Goal: Task Accomplishment & Management: Use online tool/utility

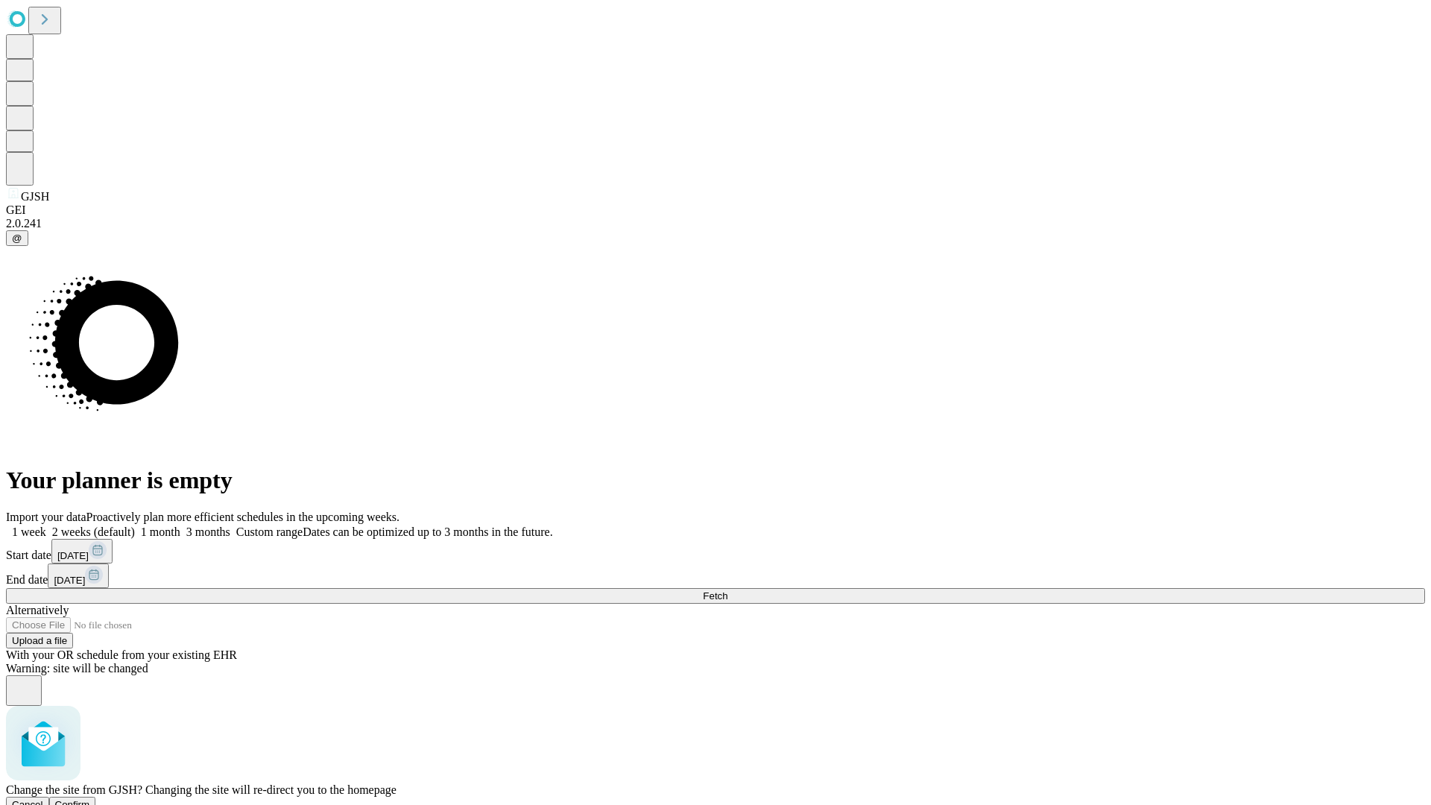
click at [90, 799] on span "Confirm" at bounding box center [72, 804] width 35 height 11
click at [135, 525] on label "2 weeks (default)" at bounding box center [90, 531] width 89 height 13
click at [727, 590] on span "Fetch" at bounding box center [715, 595] width 25 height 11
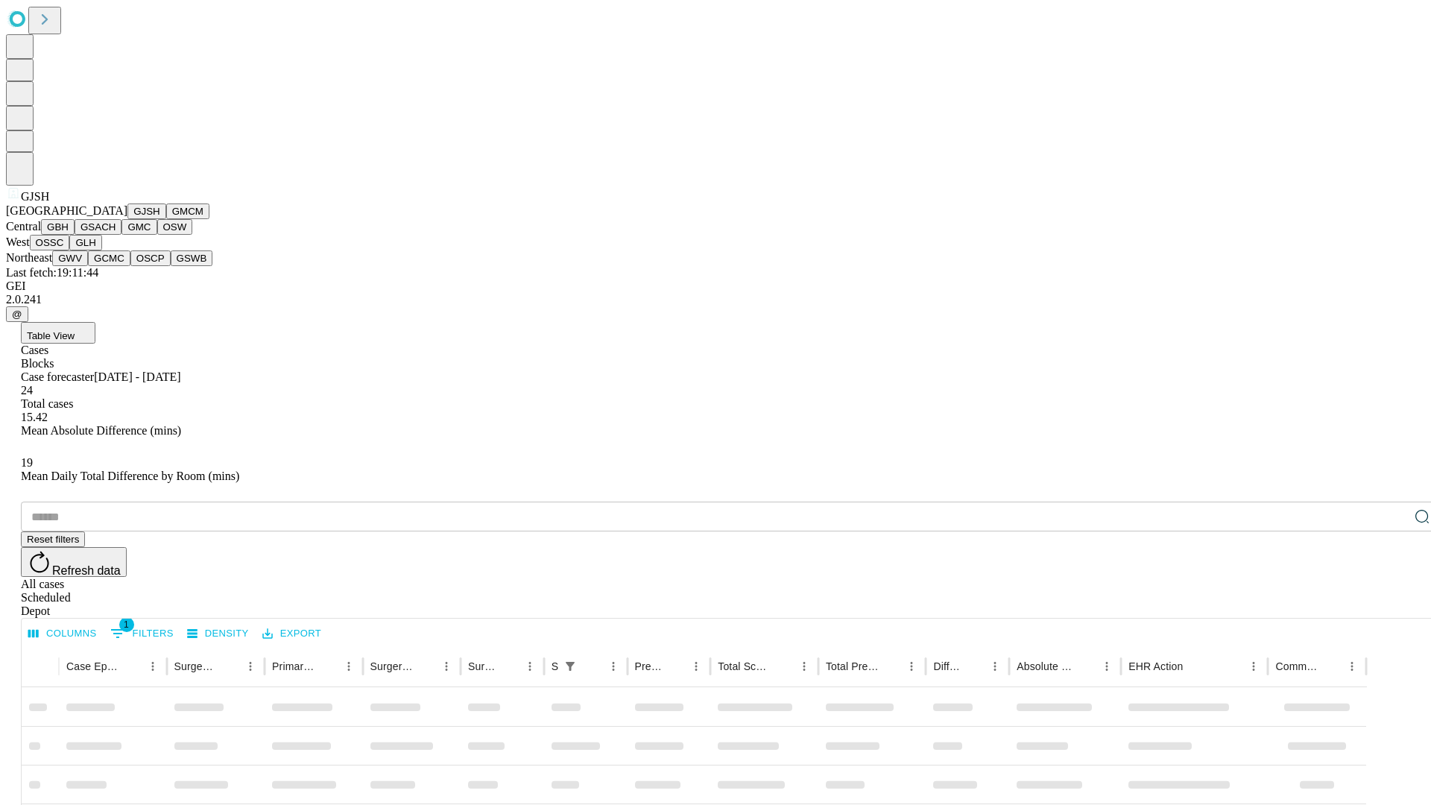
click at [166, 219] on button "GMCM" at bounding box center [187, 211] width 43 height 16
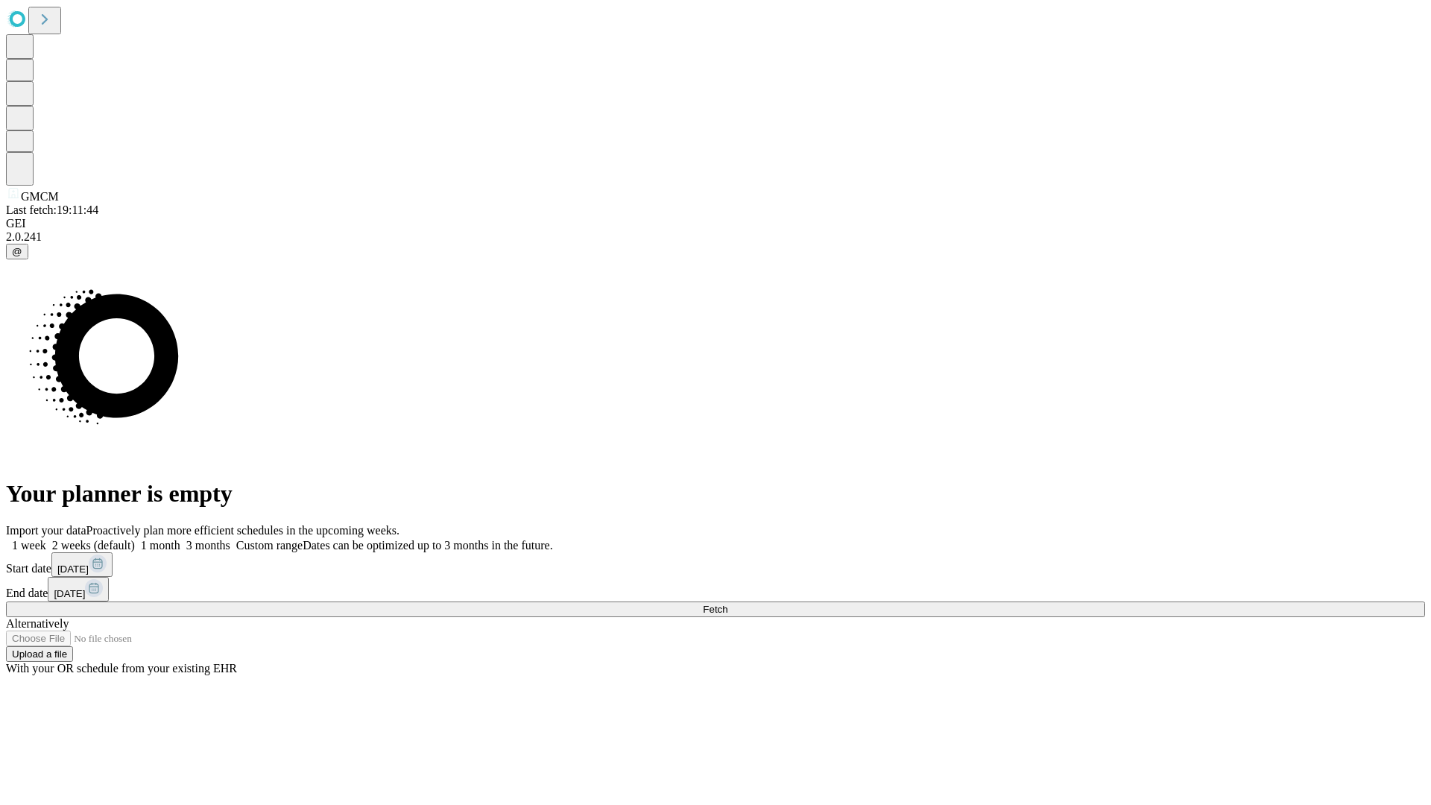
click at [135, 539] on label "2 weeks (default)" at bounding box center [90, 545] width 89 height 13
click at [727, 604] on span "Fetch" at bounding box center [715, 609] width 25 height 11
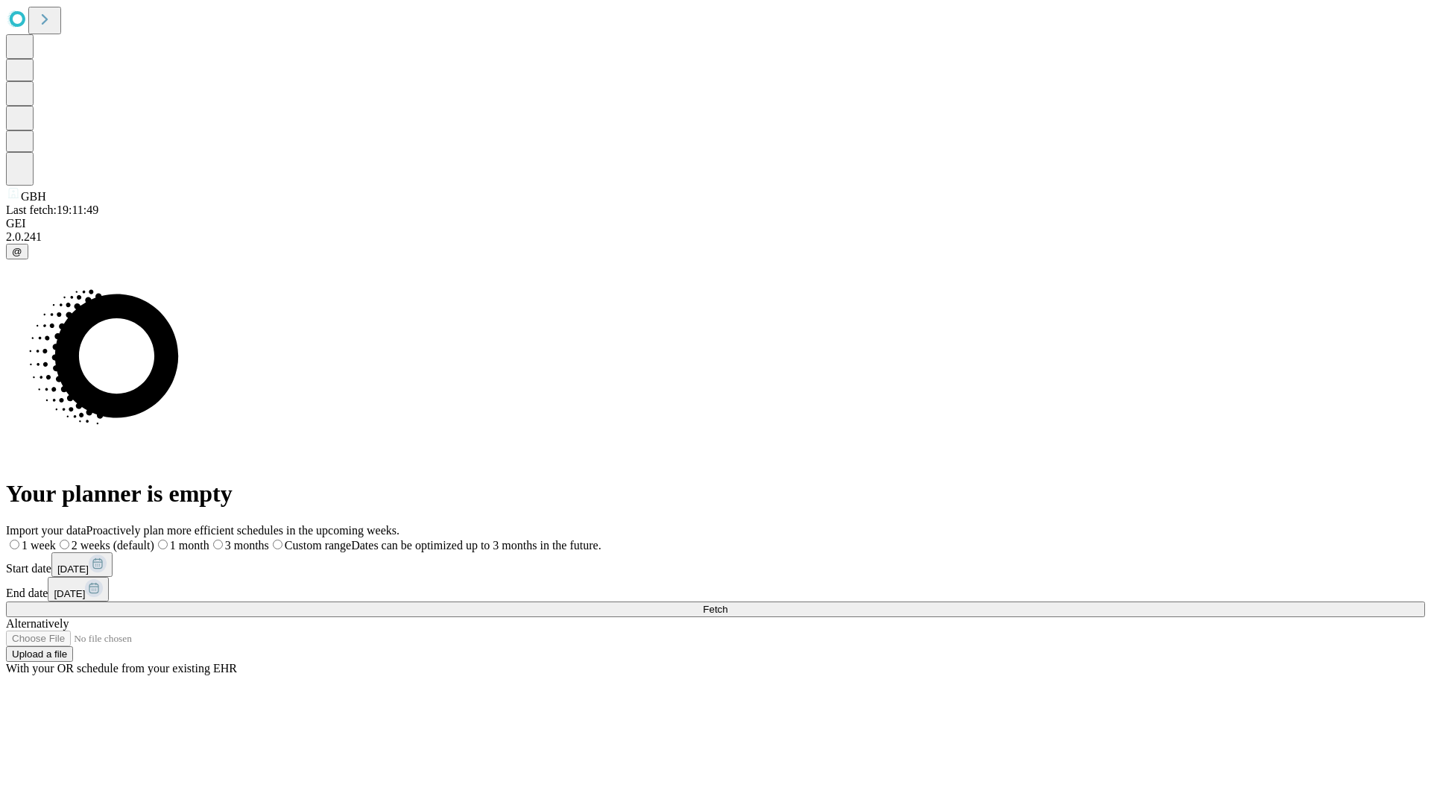
click at [154, 539] on label "2 weeks (default)" at bounding box center [105, 545] width 98 height 13
click at [727, 604] on span "Fetch" at bounding box center [715, 609] width 25 height 11
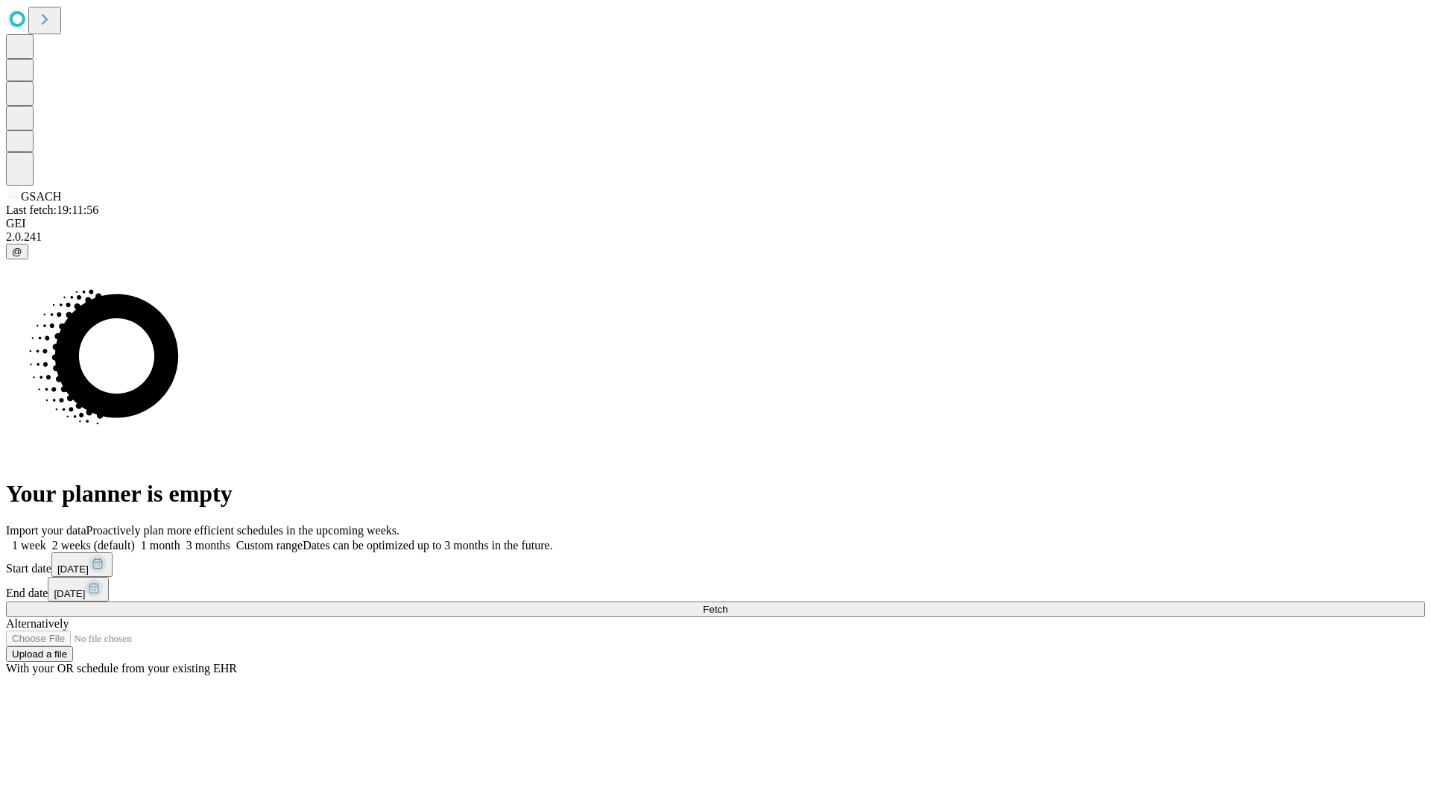
click at [135, 539] on label "2 weeks (default)" at bounding box center [90, 545] width 89 height 13
click at [727, 604] on span "Fetch" at bounding box center [715, 609] width 25 height 11
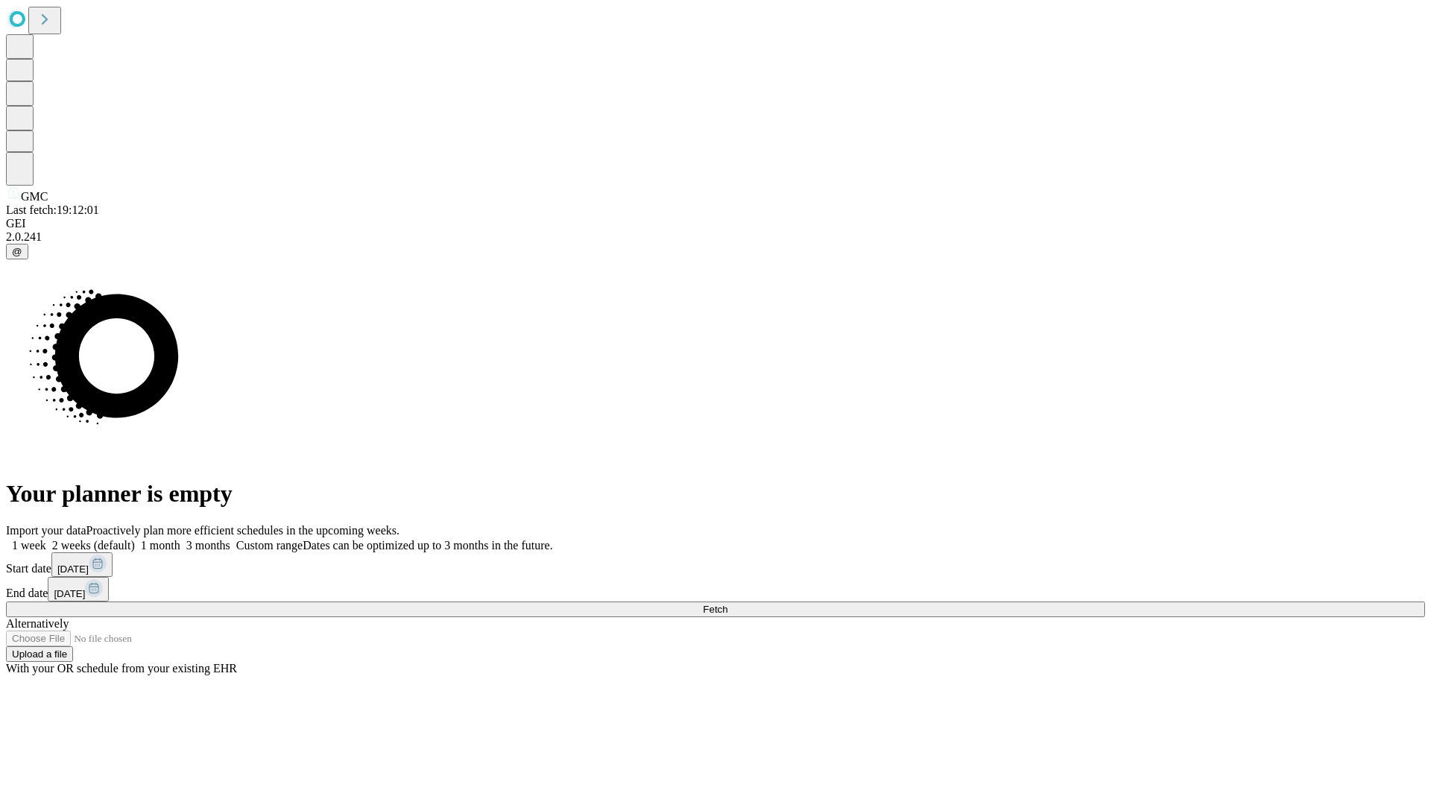
click at [135, 539] on label "2 weeks (default)" at bounding box center [90, 545] width 89 height 13
click at [727, 604] on span "Fetch" at bounding box center [715, 609] width 25 height 11
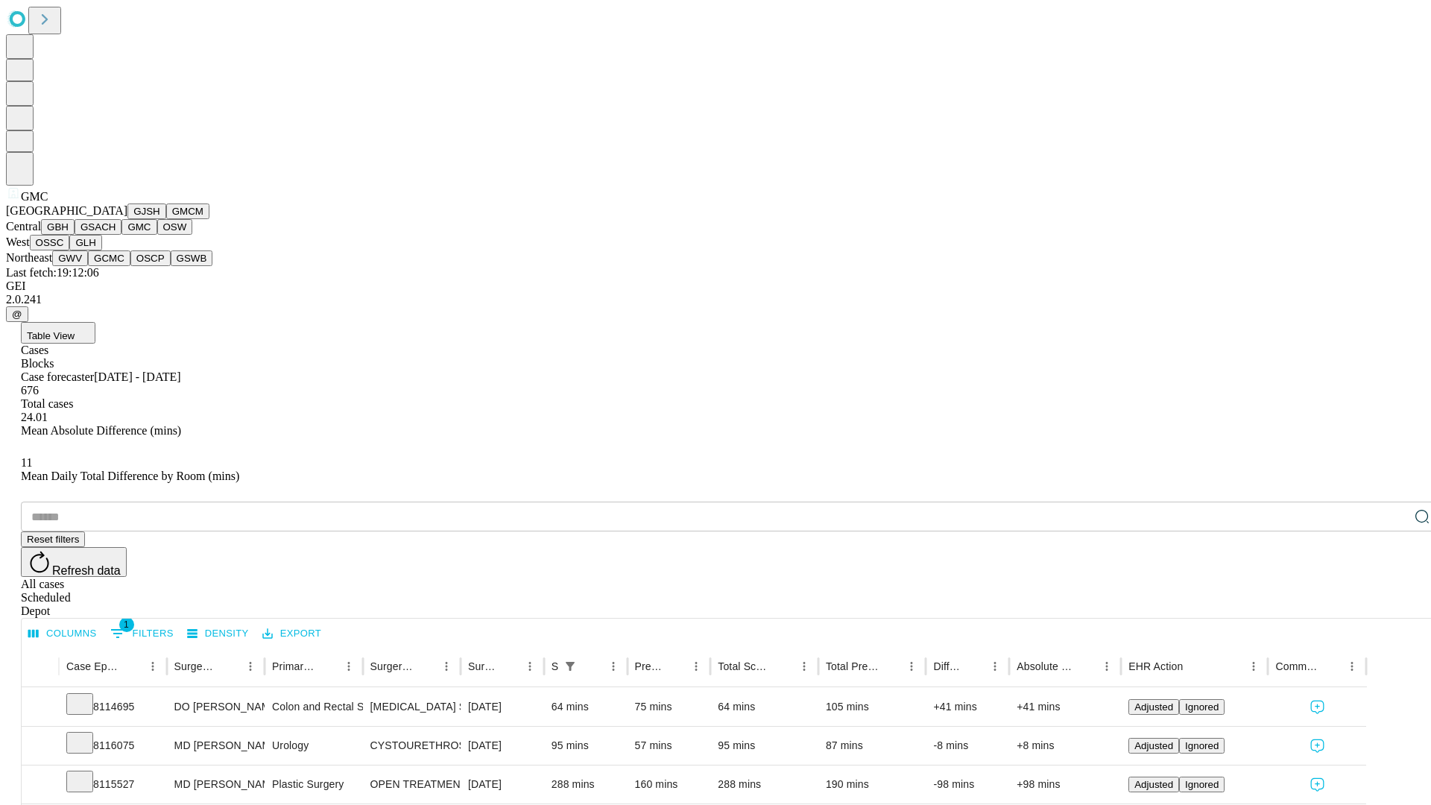
click at [157, 235] on button "OSW" at bounding box center [175, 227] width 36 height 16
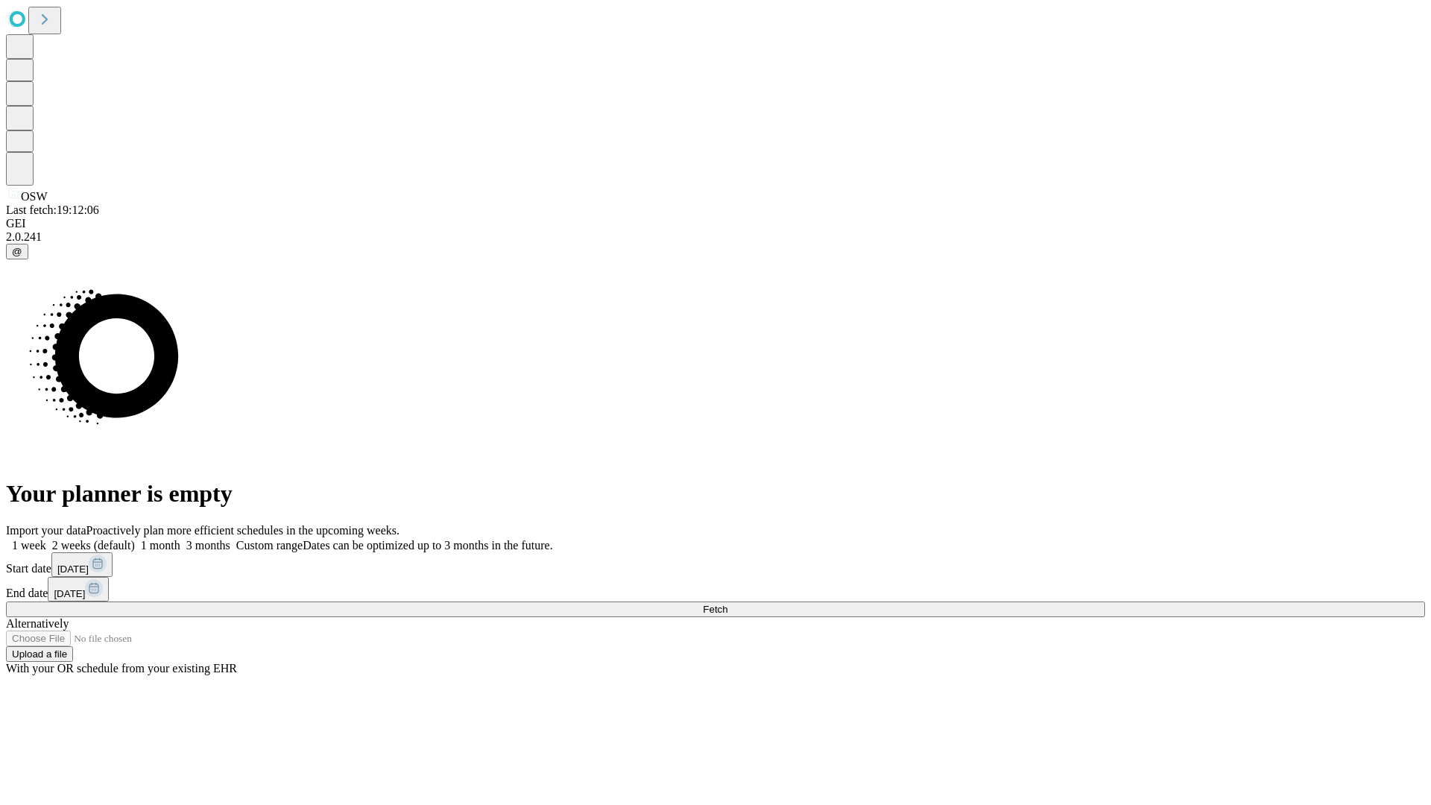
click at [135, 539] on label "2 weeks (default)" at bounding box center [90, 545] width 89 height 13
click at [727, 604] on span "Fetch" at bounding box center [715, 609] width 25 height 11
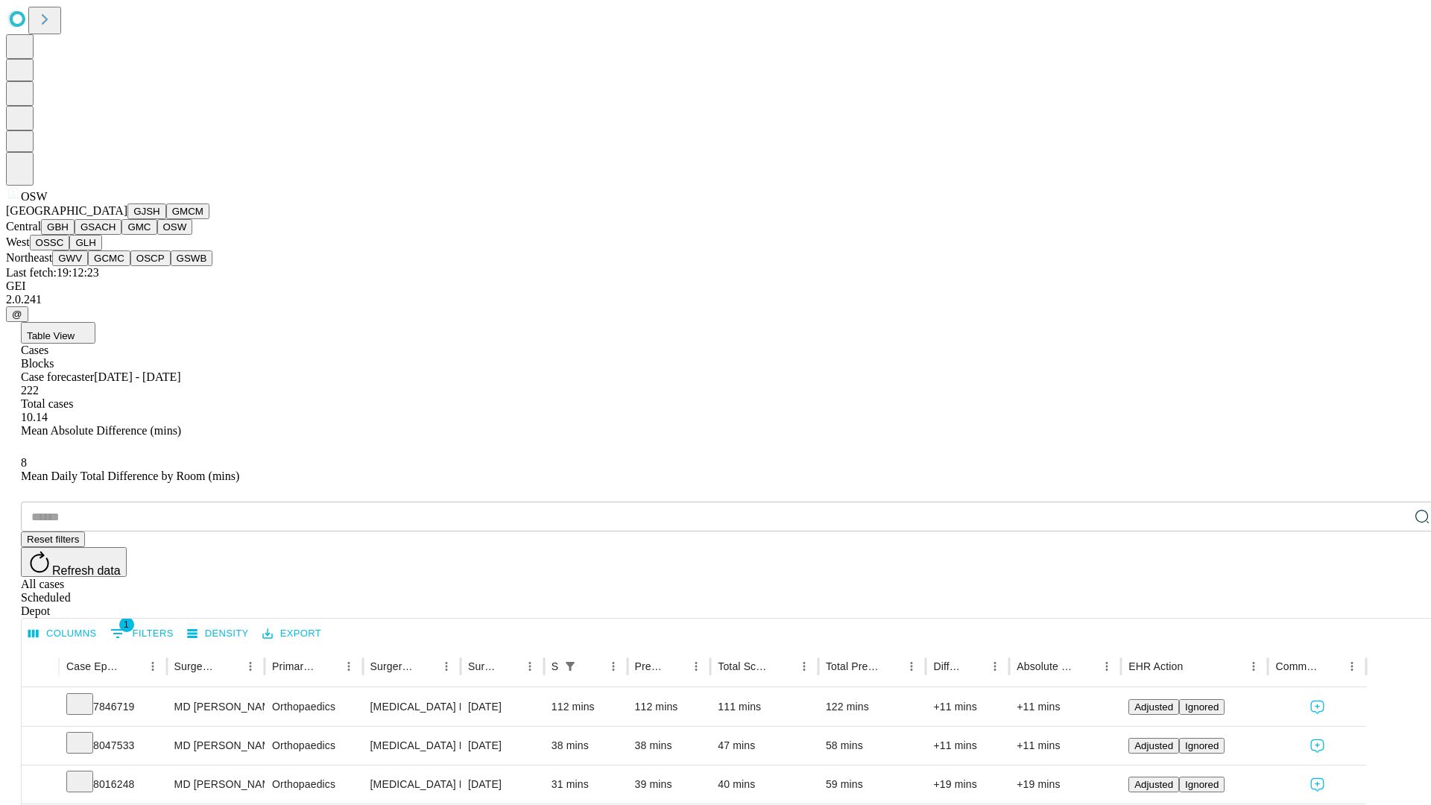
click at [70, 250] on button "OSSC" at bounding box center [50, 243] width 40 height 16
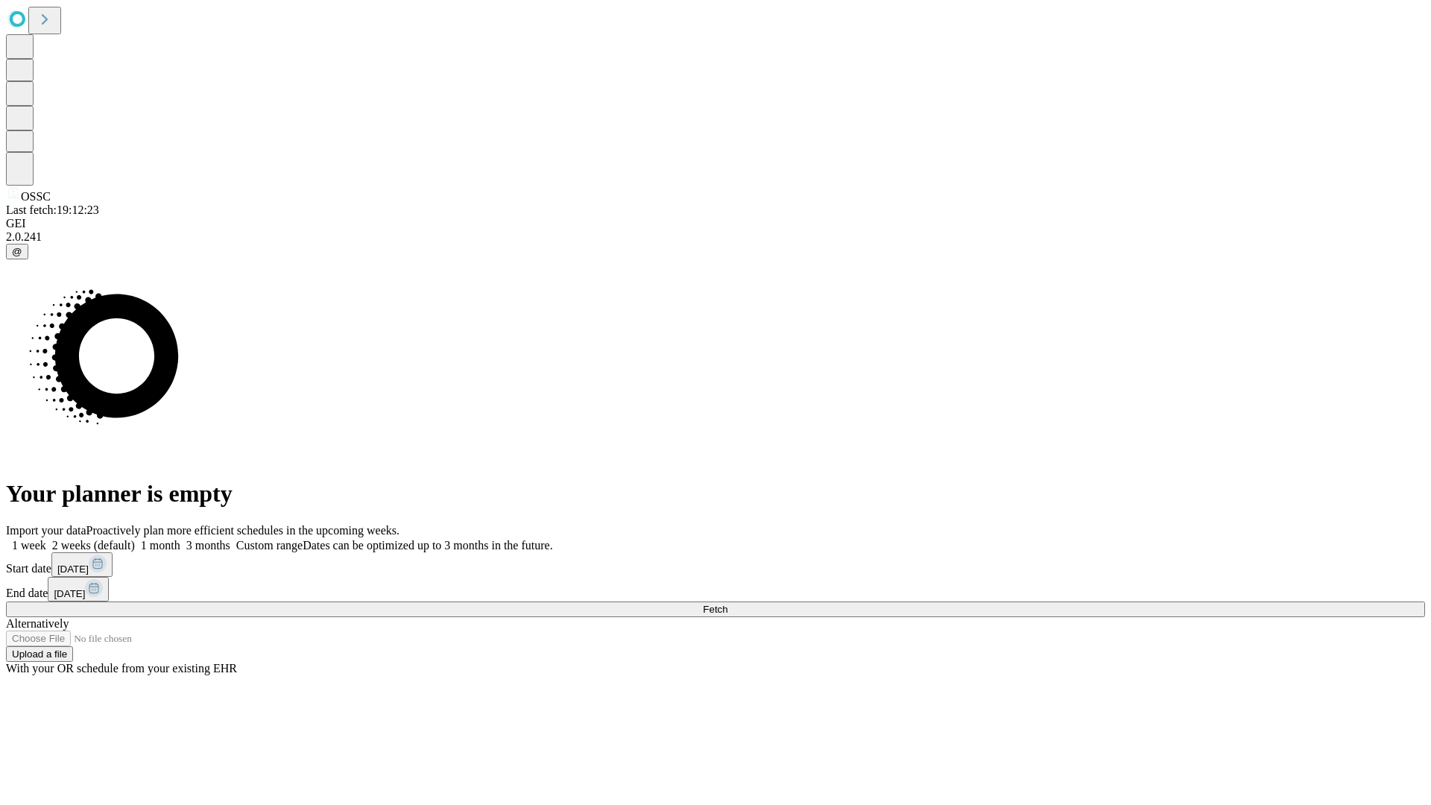
click at [135, 539] on label "2 weeks (default)" at bounding box center [90, 545] width 89 height 13
click at [727, 604] on span "Fetch" at bounding box center [715, 609] width 25 height 11
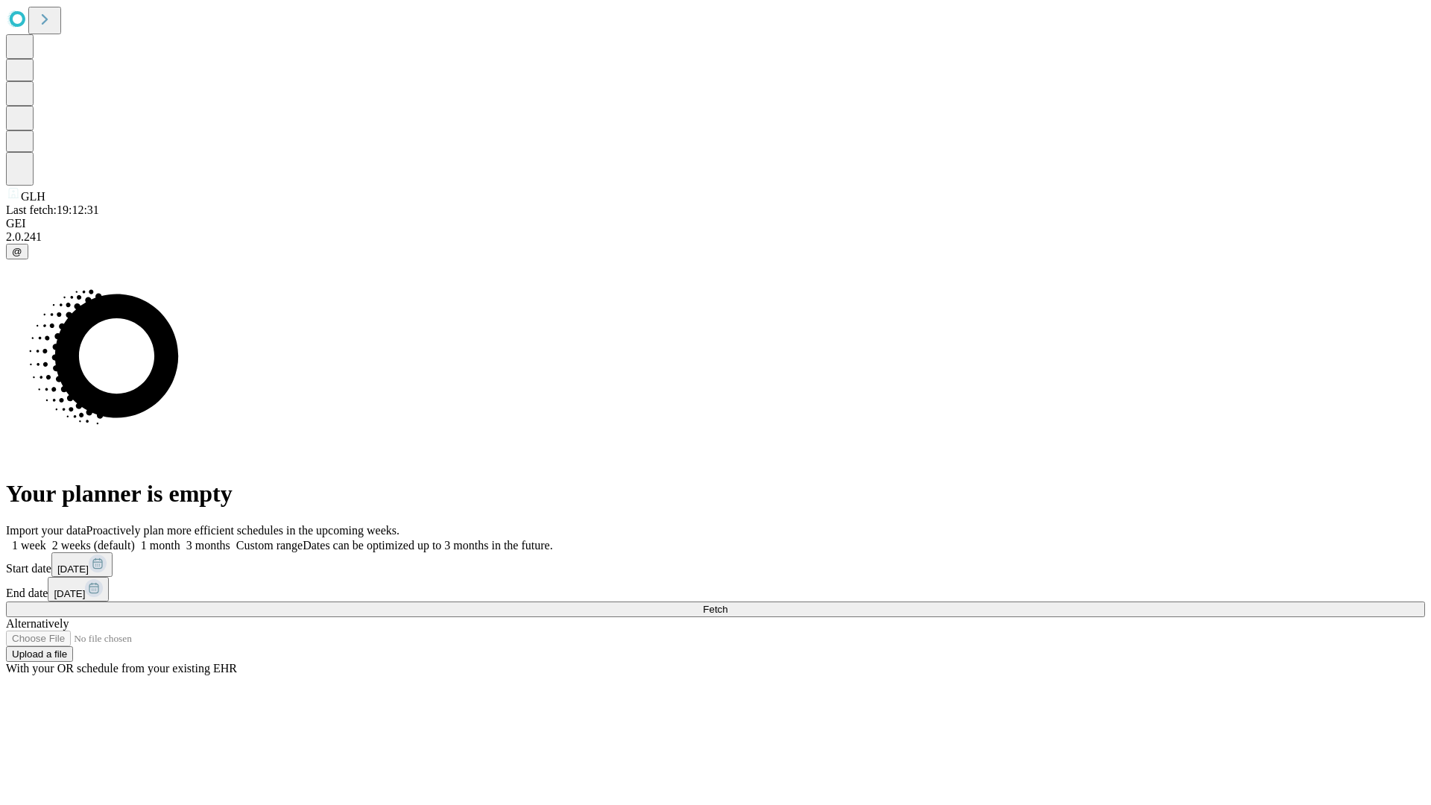
click at [135, 539] on label "2 weeks (default)" at bounding box center [90, 545] width 89 height 13
click at [727, 604] on span "Fetch" at bounding box center [715, 609] width 25 height 11
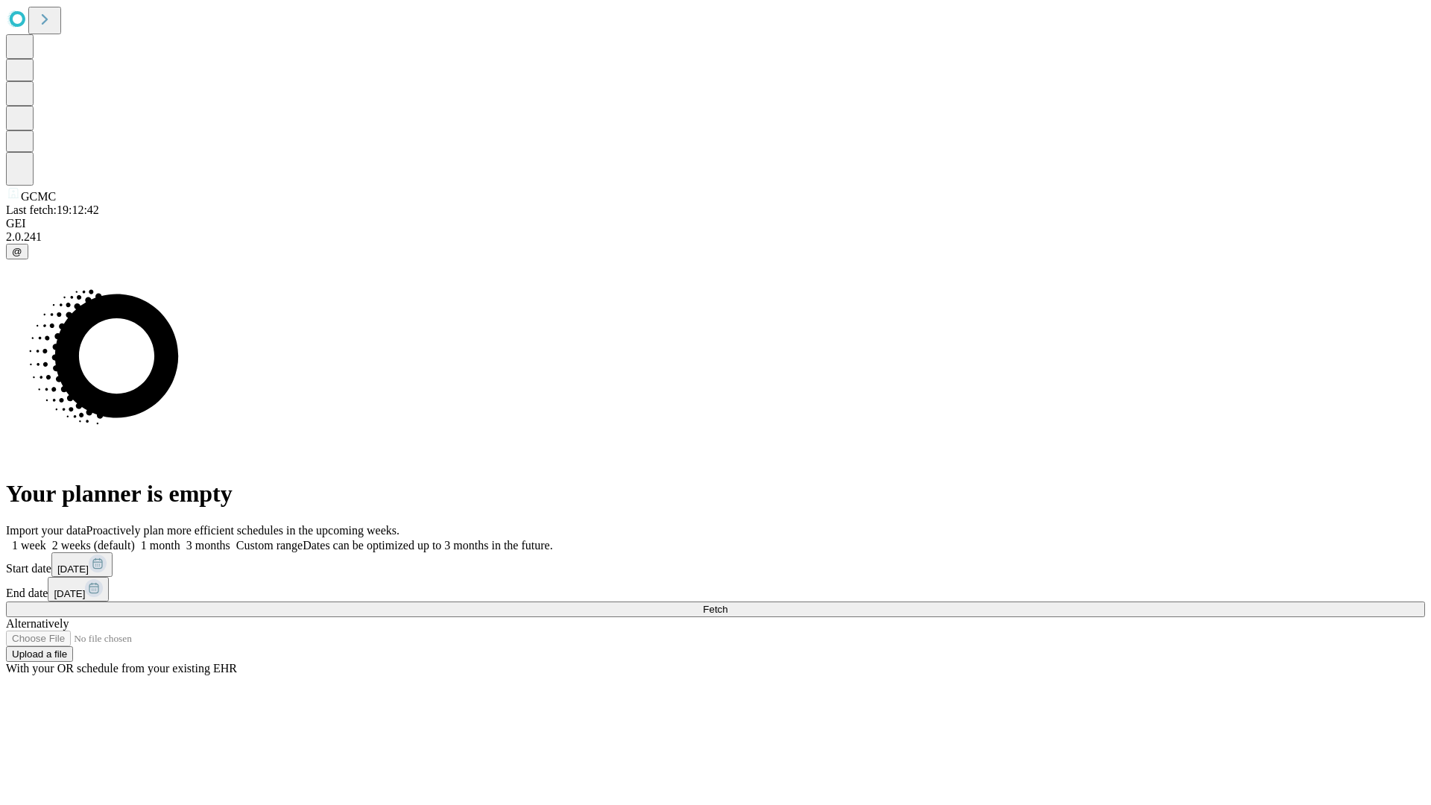
click at [135, 539] on label "2 weeks (default)" at bounding box center [90, 545] width 89 height 13
click at [727, 604] on span "Fetch" at bounding box center [715, 609] width 25 height 11
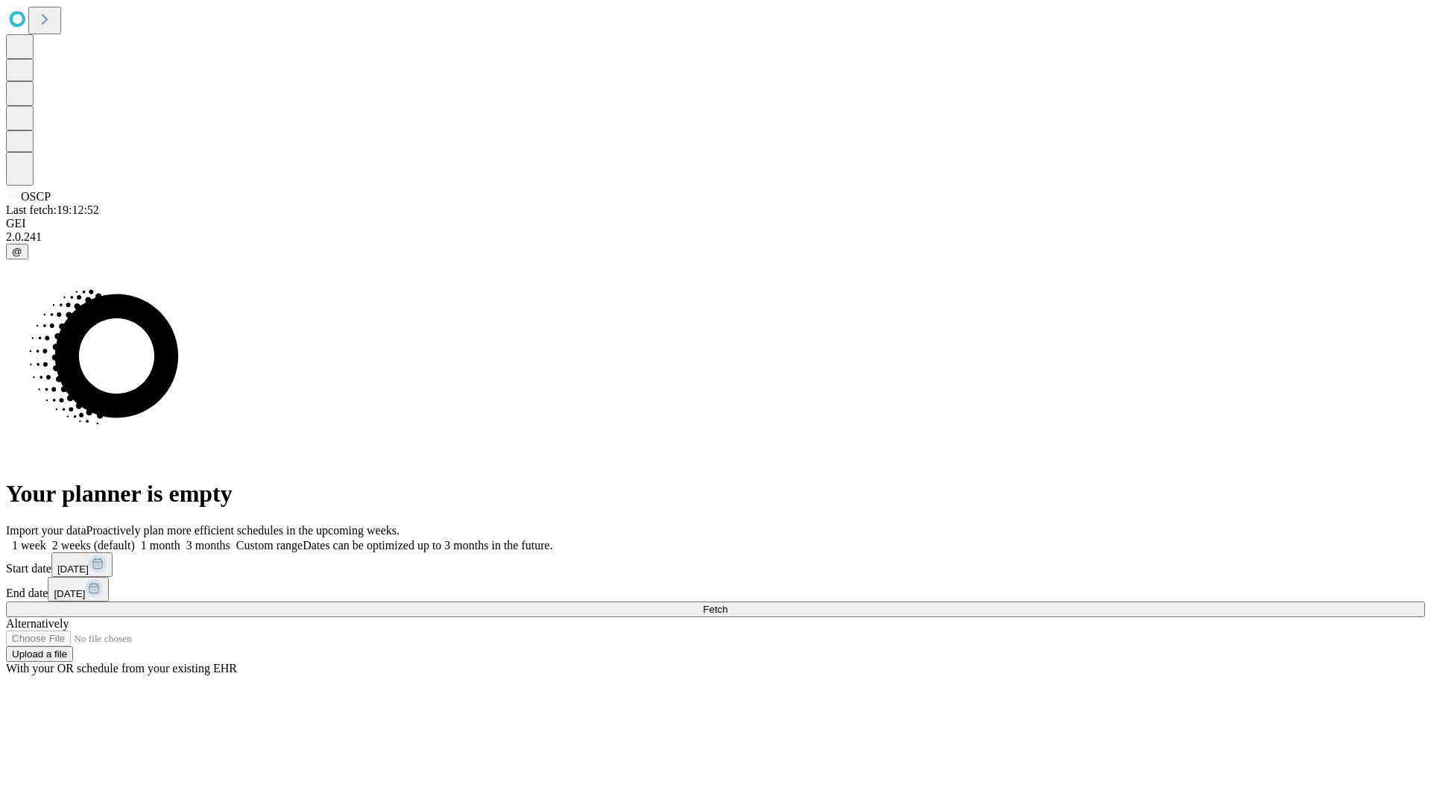
click at [135, 539] on label "2 weeks (default)" at bounding box center [90, 545] width 89 height 13
click at [727, 604] on span "Fetch" at bounding box center [715, 609] width 25 height 11
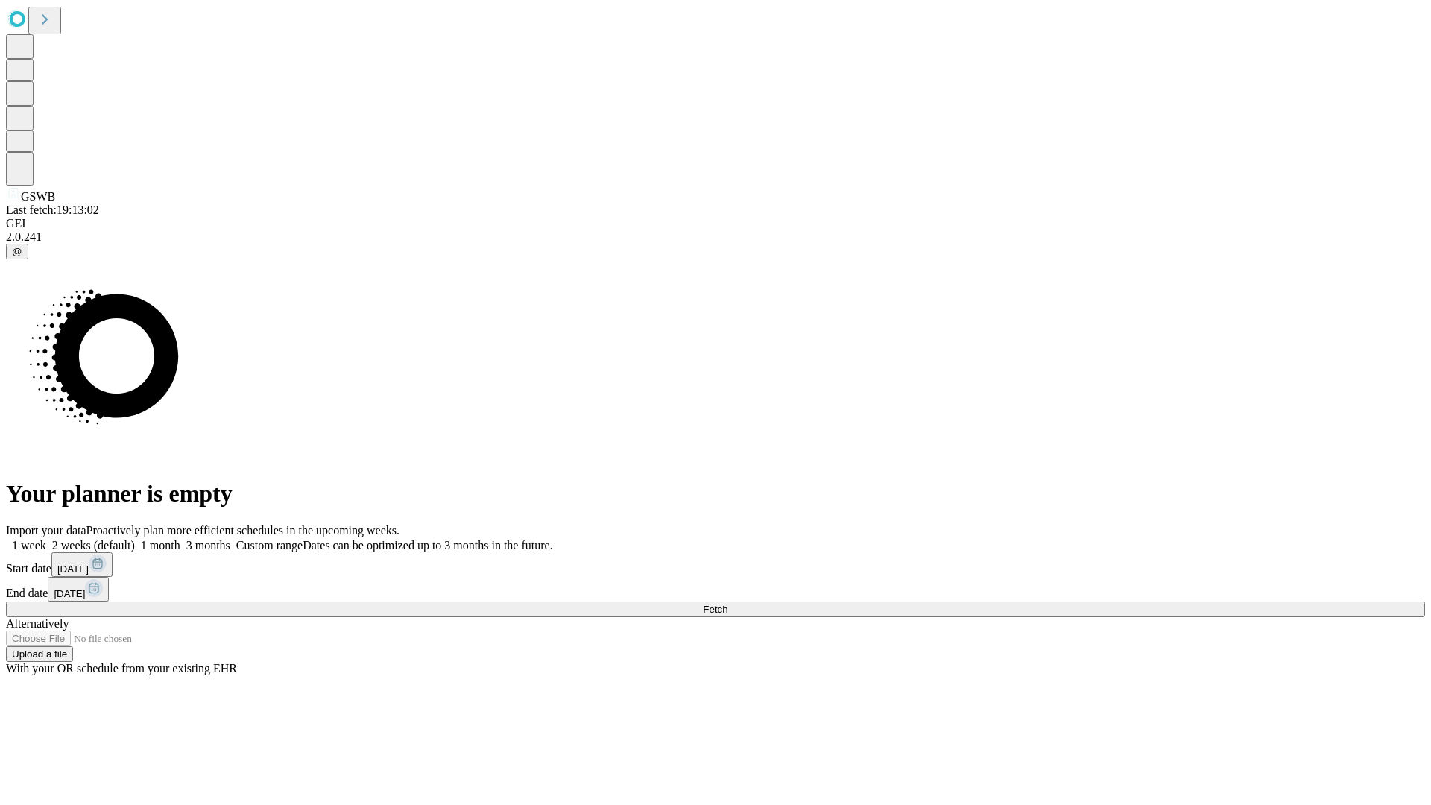
click at [135, 539] on label "2 weeks (default)" at bounding box center [90, 545] width 89 height 13
click at [727, 604] on span "Fetch" at bounding box center [715, 609] width 25 height 11
